Goal: Transaction & Acquisition: Subscribe to service/newsletter

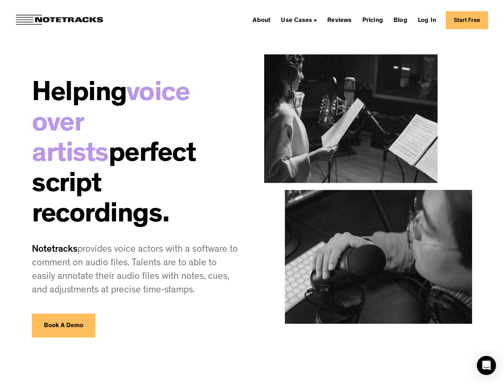
click at [307, 20] on div "Use Cases" at bounding box center [296, 21] width 31 height 6
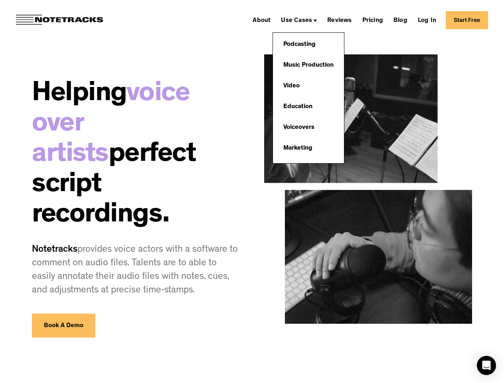
click at [487, 366] on icon "Open Intercom Messenger" at bounding box center [487, 366] width 8 height 10
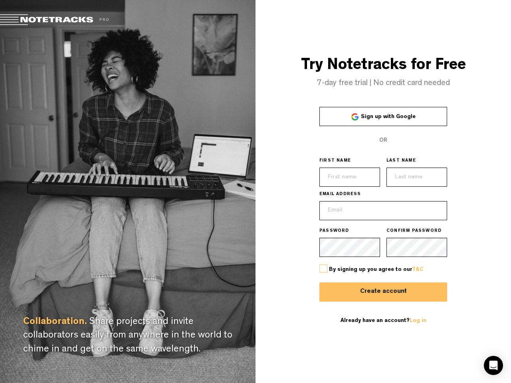
click at [255, 192] on div "Try Notetracks for Free 7-day free trial | No credit card needed Sign up with G…" at bounding box center [382, 191] width 255 height 383
click at [383, 117] on span "Sign up with Google" at bounding box center [388, 117] width 55 height 6
click at [323, 269] on label at bounding box center [323, 269] width 8 height 8
click at [0, 0] on input "checkbox" at bounding box center [0, 0] width 0 height 0
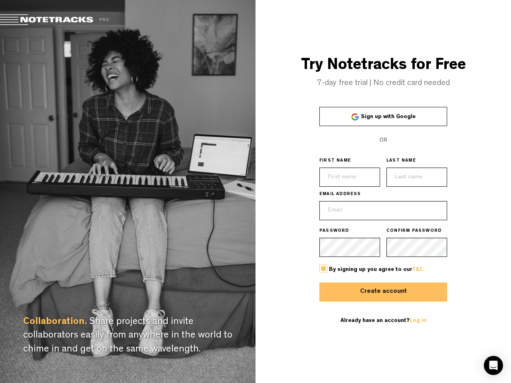
click at [383, 292] on button "Create account" at bounding box center [383, 292] width 128 height 19
click at [493, 366] on icon "Open Intercom Messenger" at bounding box center [493, 366] width 8 height 10
